Goal: Task Accomplishment & Management: Use online tool/utility

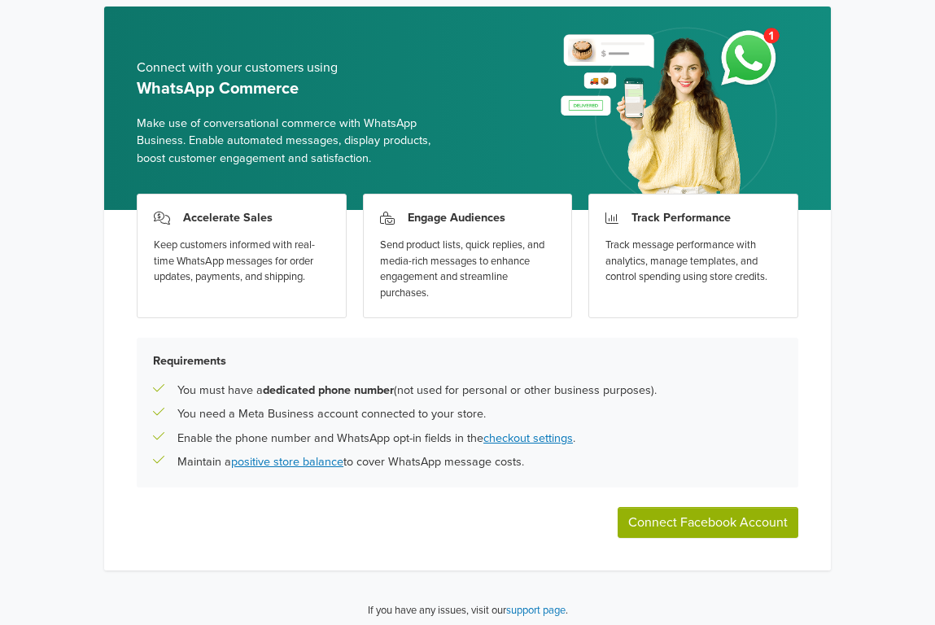
scroll to position [67, 0]
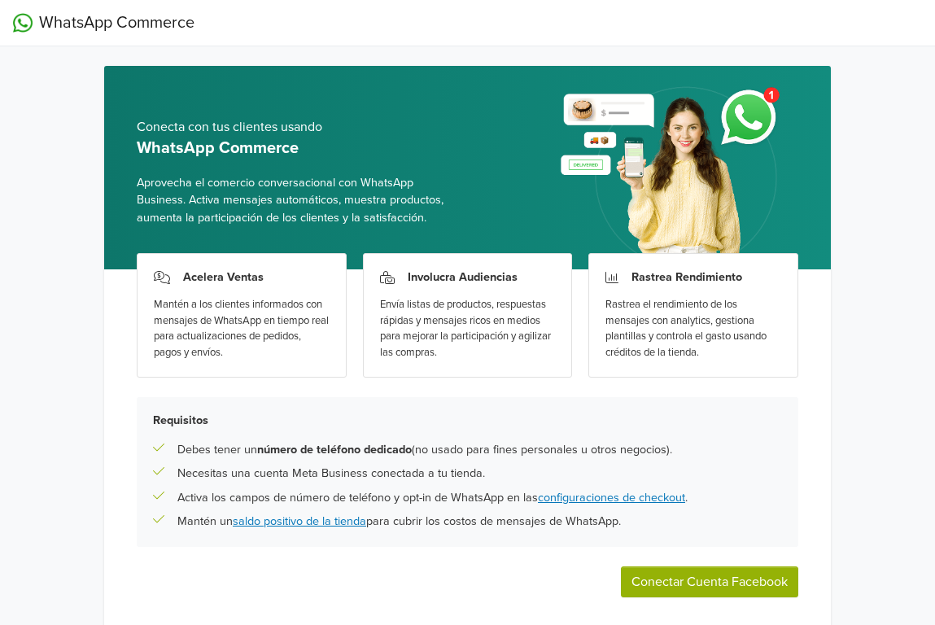
scroll to position [67, 0]
click at [769, 105] on img at bounding box center [673, 173] width 252 height 192
click at [774, 93] on img at bounding box center [673, 173] width 252 height 192
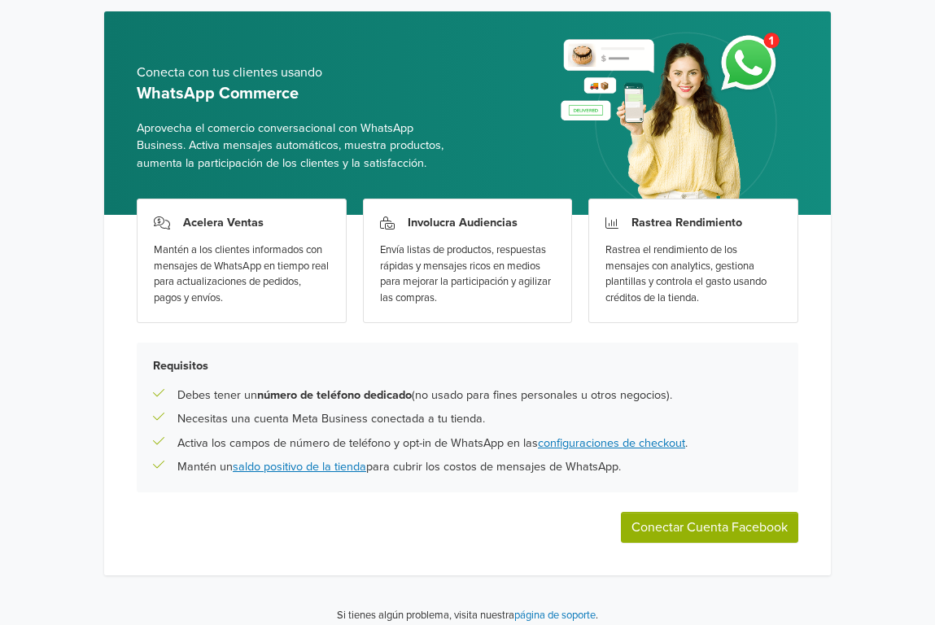
scroll to position [67, 0]
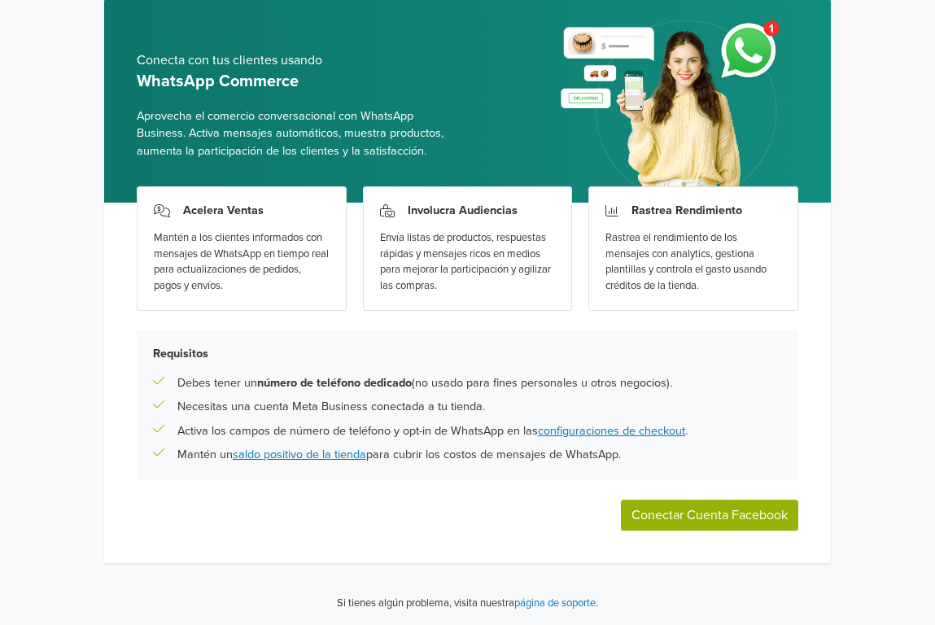
click at [720, 514] on button "Conectar Cuenta Facebook" at bounding box center [709, 515] width 177 height 31
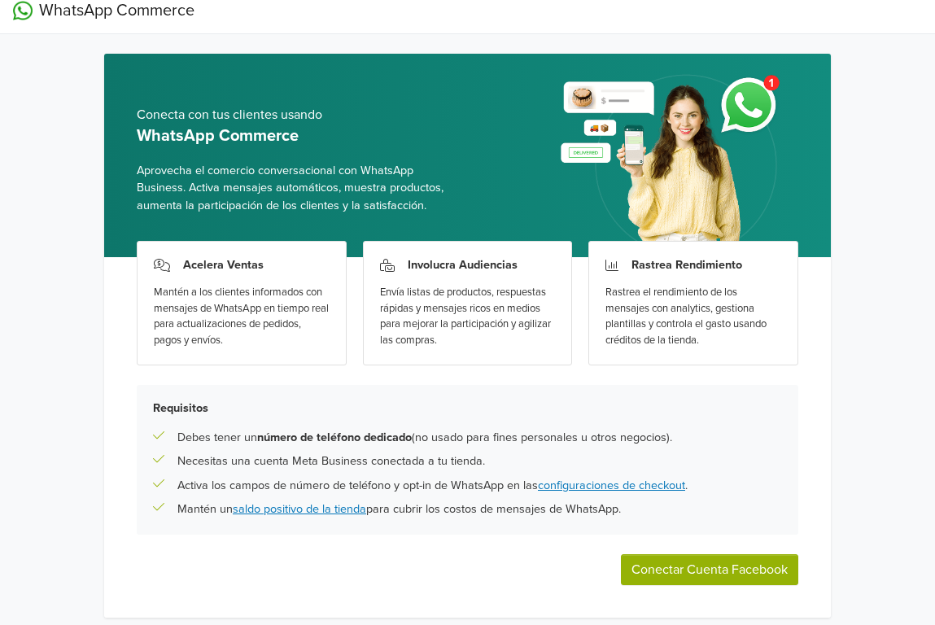
scroll to position [0, 0]
